Goal: Information Seeking & Learning: Learn about a topic

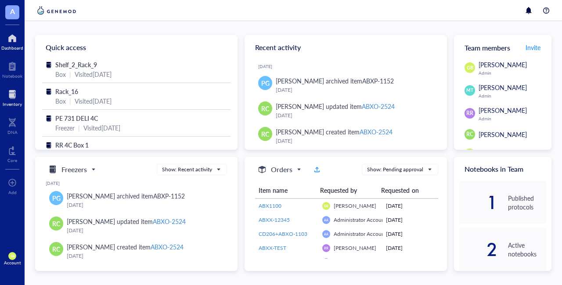
click at [14, 101] on div "Inventory" at bounding box center [12, 103] width 19 height 5
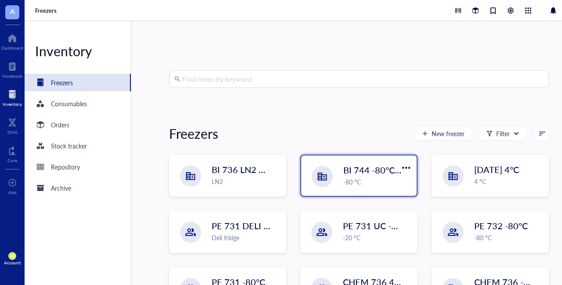
scroll to position [94, 0]
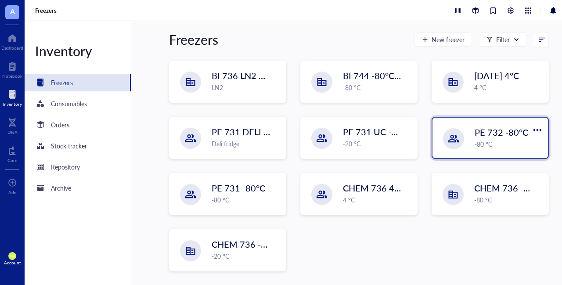
click at [493, 144] on div "-80 °C" at bounding box center [509, 144] width 68 height 10
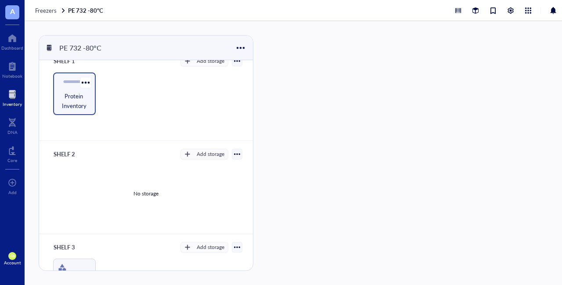
scroll to position [11, 0]
click at [61, 90] on div "Protein Inventory" at bounding box center [74, 94] width 43 height 43
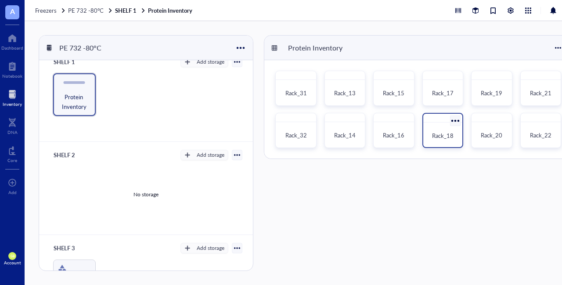
click at [439, 133] on span "Rack_18" at bounding box center [443, 135] width 22 height 8
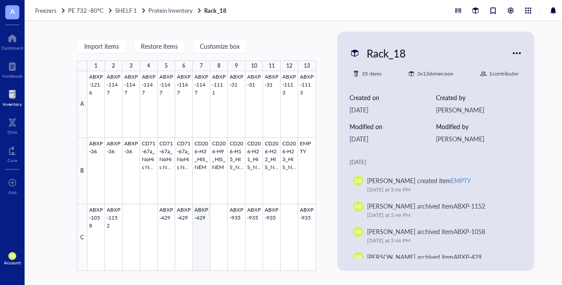
click at [206, 229] on div at bounding box center [201, 171] width 229 height 200
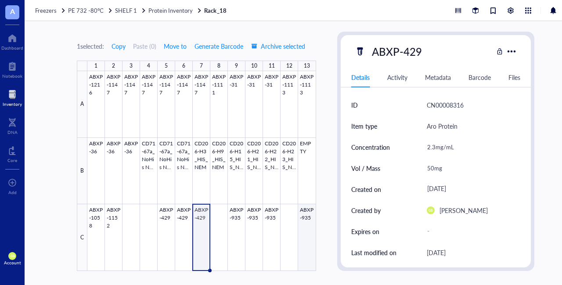
click at [307, 240] on div at bounding box center [201, 171] width 229 height 200
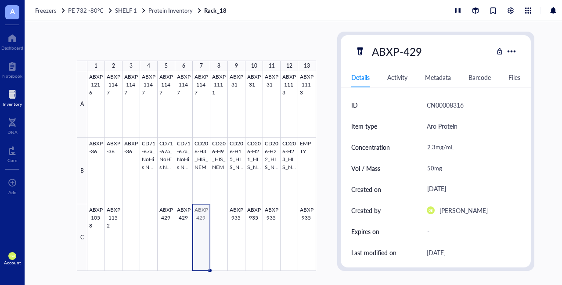
click at [197, 237] on div at bounding box center [201, 171] width 229 height 200
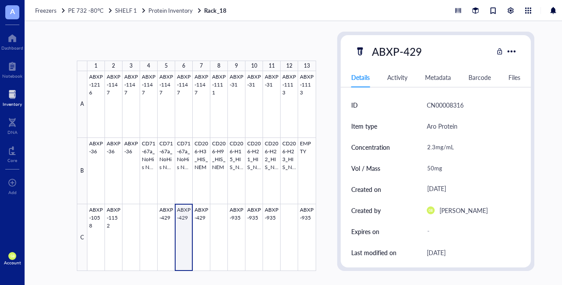
click at [176, 235] on div at bounding box center [201, 171] width 229 height 200
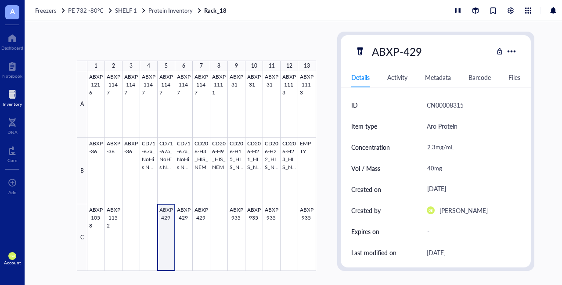
click at [162, 236] on div at bounding box center [201, 171] width 229 height 200
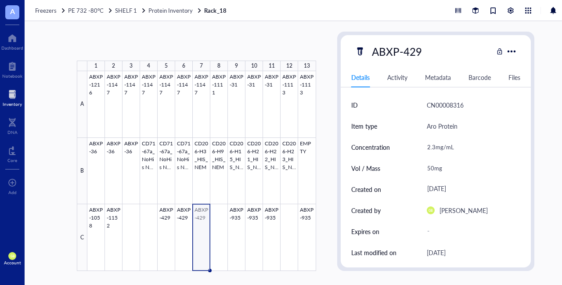
click at [203, 239] on div at bounding box center [201, 171] width 229 height 200
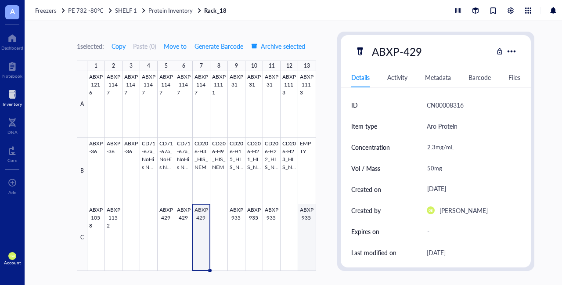
type textarea "Keep everyone on the same page…"
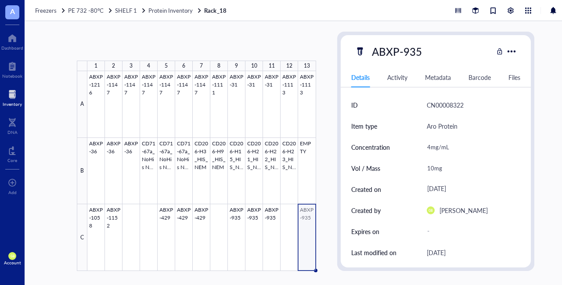
click at [311, 233] on div at bounding box center [201, 171] width 229 height 200
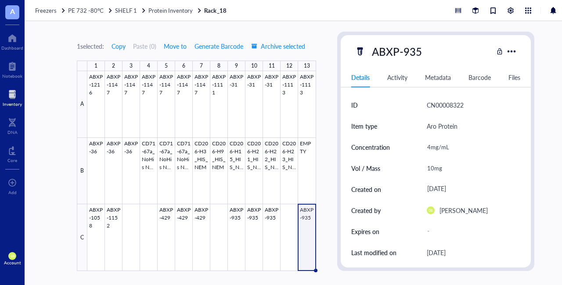
click at [325, 233] on div "1 selected: Copy Paste ( 0 ) Move to Generate Barcode Archive selected 1 2 3 4 …" at bounding box center [306, 153] width 562 height 264
click at [13, 94] on div at bounding box center [12, 94] width 19 height 14
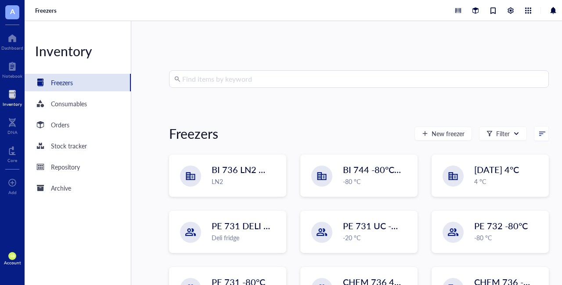
click at [307, 79] on input "search" at bounding box center [362, 79] width 361 height 17
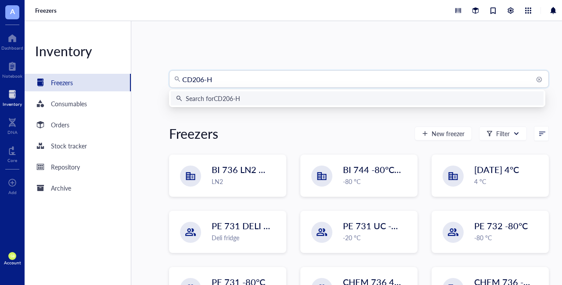
type input "CD206-H9"
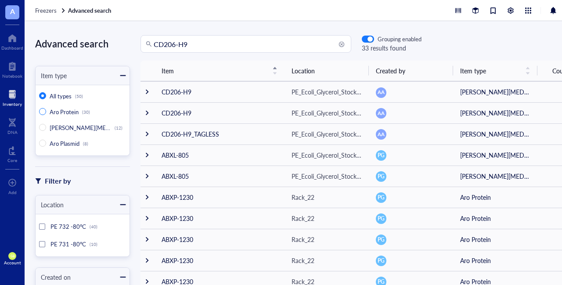
click at [56, 113] on span "Aro Protein" at bounding box center [64, 112] width 29 height 8
click at [46, 113] on input "Aro Protein (30)" at bounding box center [42, 111] width 7 height 7
radio input "true"
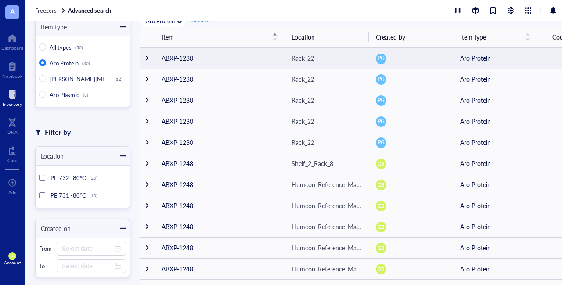
scroll to position [49, 0]
click at [148, 58] on div at bounding box center [147, 57] width 6 height 6
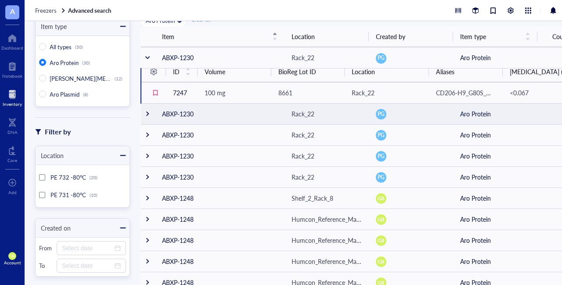
click at [146, 113] on div at bounding box center [147, 114] width 6 height 6
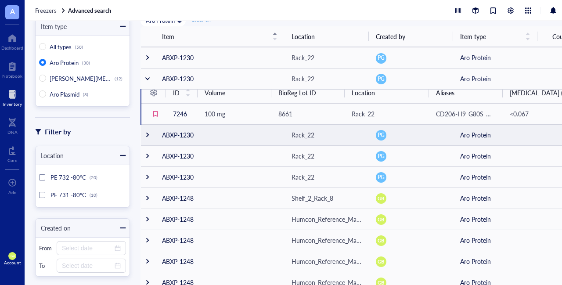
click at [150, 138] on td at bounding box center [148, 134] width 14 height 21
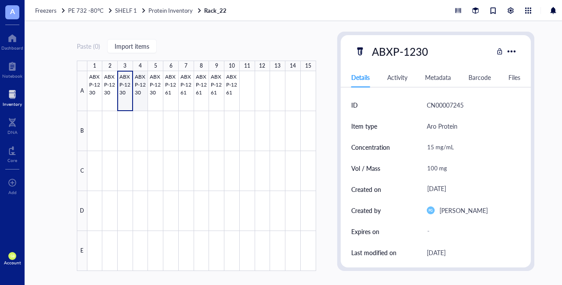
click at [144, 102] on div at bounding box center [201, 171] width 229 height 200
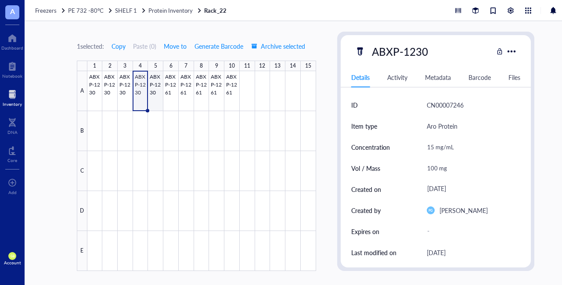
click at [155, 102] on div at bounding box center [201, 171] width 229 height 200
click at [163, 9] on span "Protein Inventory" at bounding box center [170, 10] width 44 height 8
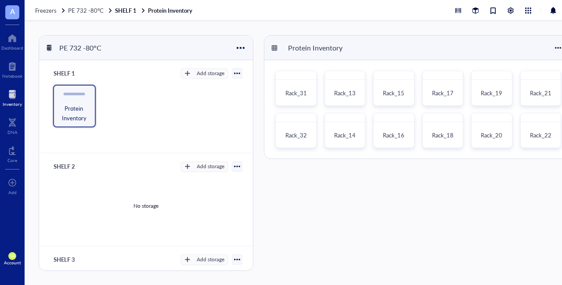
click at [11, 91] on div at bounding box center [12, 94] width 19 height 14
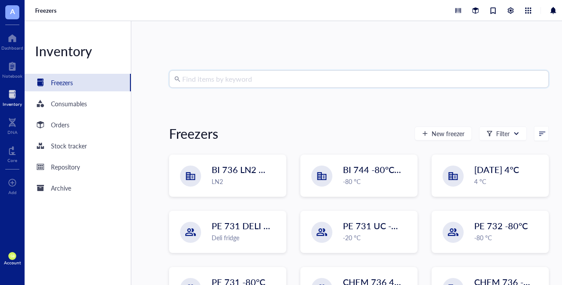
click at [383, 81] on input "search" at bounding box center [362, 79] width 361 height 17
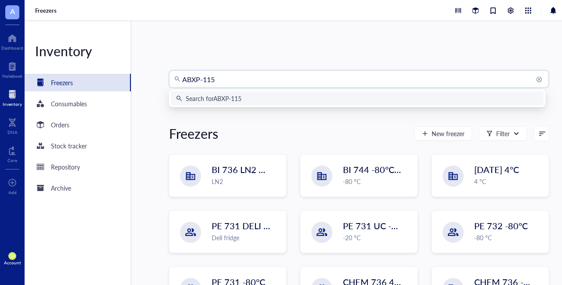
type input "ABXP-1152"
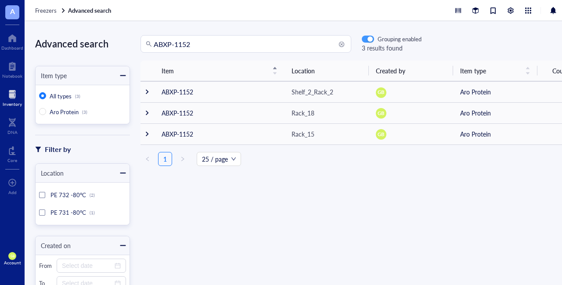
click at [371, 39] on div "button" at bounding box center [369, 39] width 5 height 5
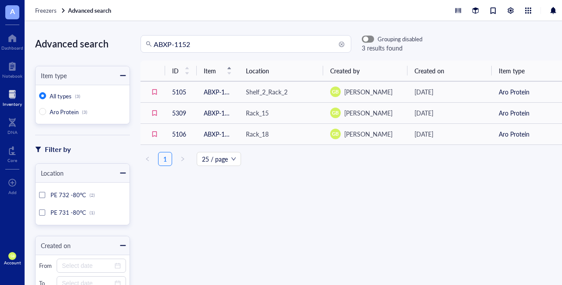
click at [371, 39] on span "button" at bounding box center [367, 39] width 11 height 6
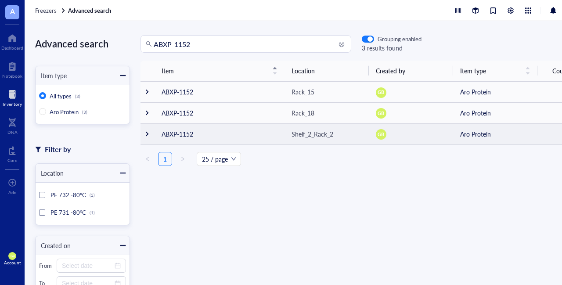
click at [147, 134] on div at bounding box center [147, 134] width 6 height 6
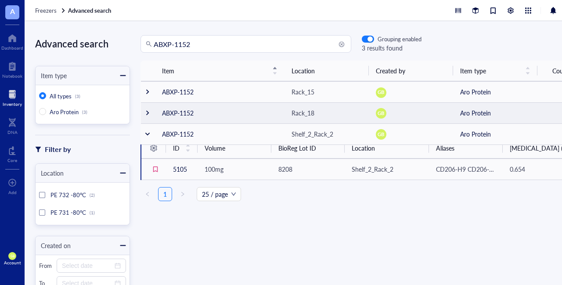
click at [146, 113] on div at bounding box center [147, 113] width 6 height 6
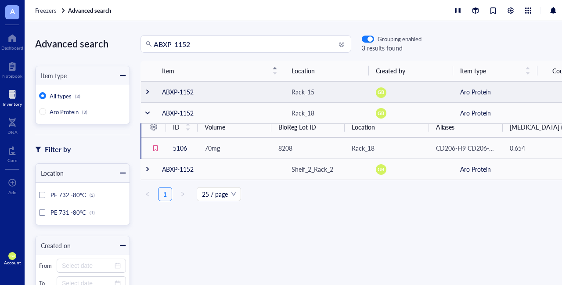
click at [148, 91] on div at bounding box center [147, 92] width 6 height 6
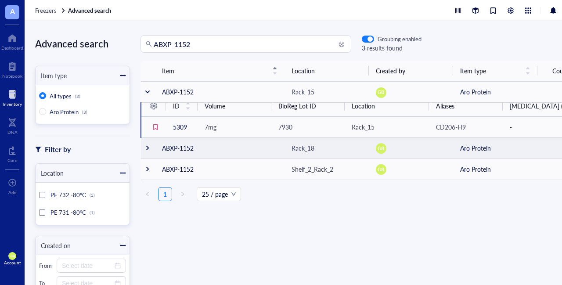
click at [147, 145] on div at bounding box center [147, 148] width 6 height 6
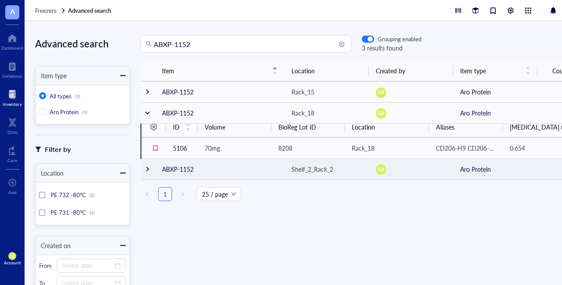
click at [149, 169] on div at bounding box center [147, 169] width 6 height 6
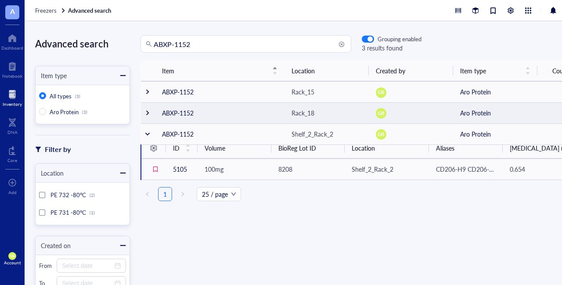
click at [147, 115] on div at bounding box center [147, 113] width 6 height 6
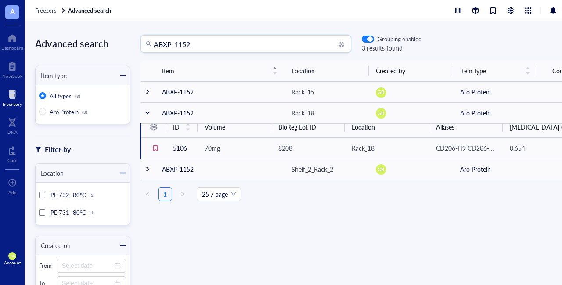
drag, startPoint x: 195, startPoint y: 44, endPoint x: 104, endPoint y: 59, distance: 92.2
click at [104, 59] on div "Advanced search Item type All types (3) Aro Protein (3) Filter by Location PE 7…" at bounding box center [306, 153] width 562 height 264
type input "TENCON145"
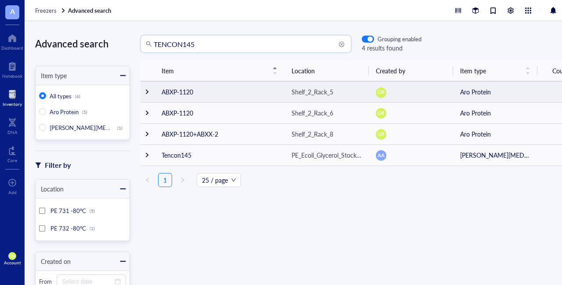
click at [148, 92] on div at bounding box center [147, 92] width 6 height 6
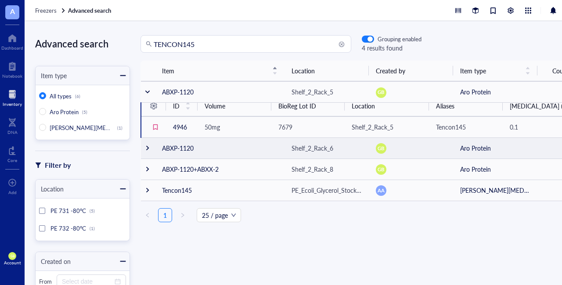
click at [147, 146] on div at bounding box center [147, 148] width 6 height 6
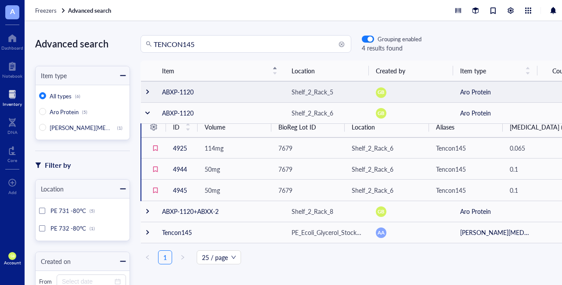
click at [149, 91] on div at bounding box center [147, 92] width 6 height 6
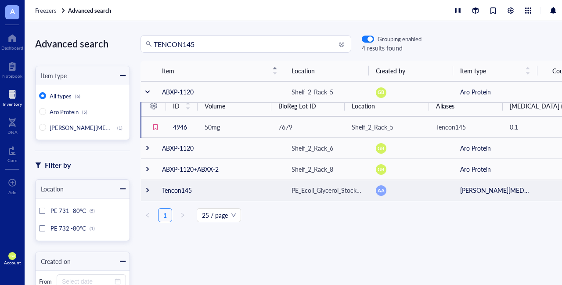
click at [144, 187] on div at bounding box center [147, 190] width 6 height 6
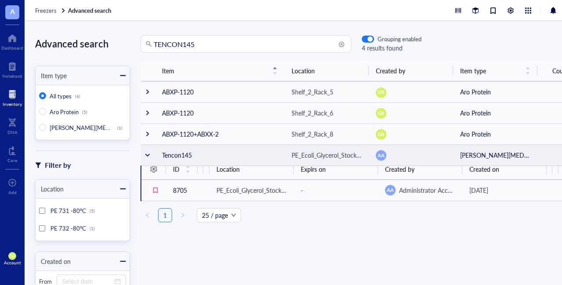
click at [147, 156] on div at bounding box center [147, 155] width 6 height 6
